Goal: Check status: Check status

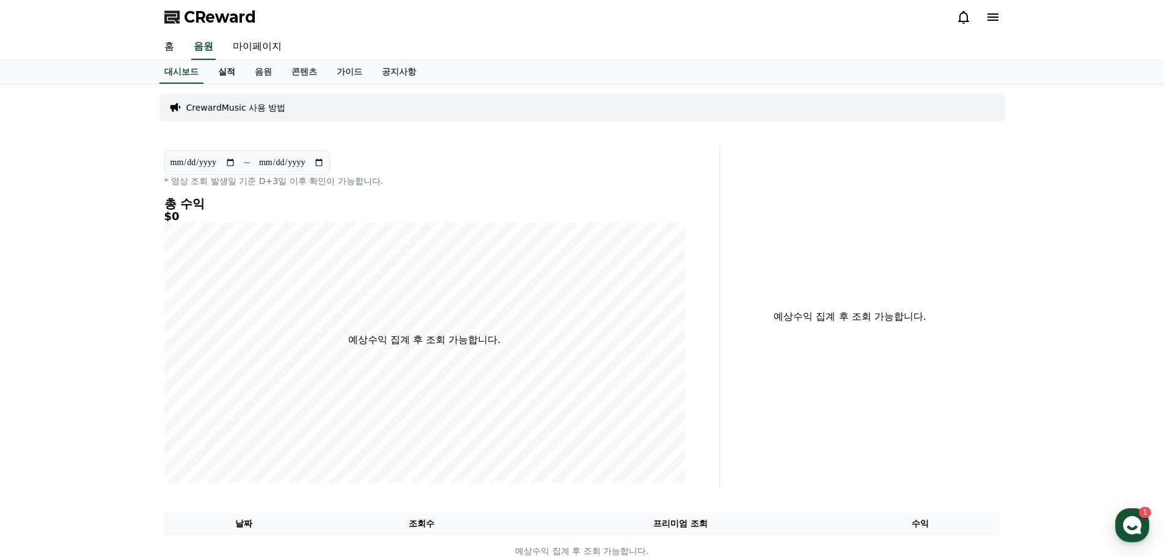
click at [236, 75] on link "실적" at bounding box center [226, 71] width 37 height 23
